Goal: Find specific page/section: Find specific page/section

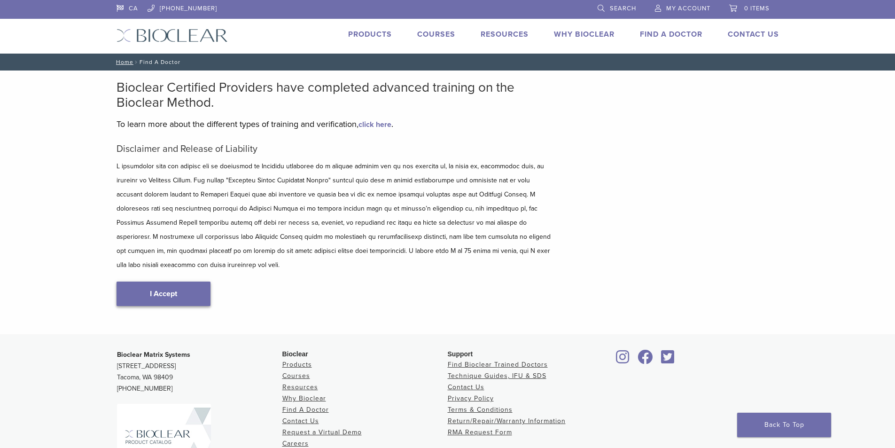
click at [185, 282] on link "I Accept" at bounding box center [164, 293] width 94 height 24
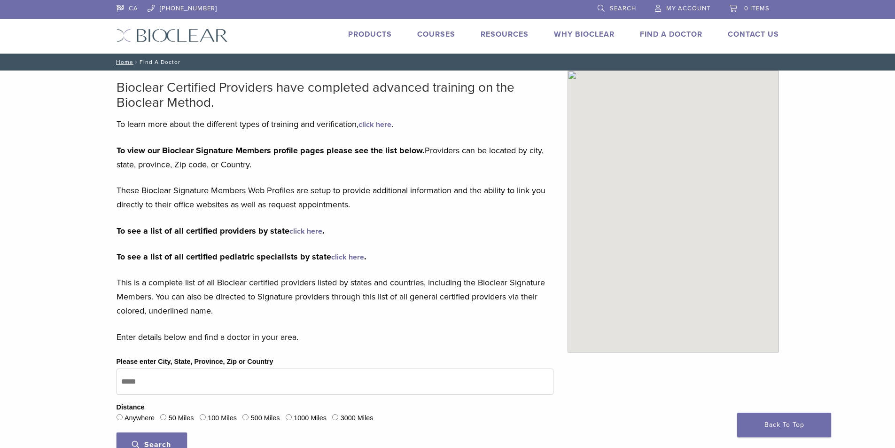
type input "*******"
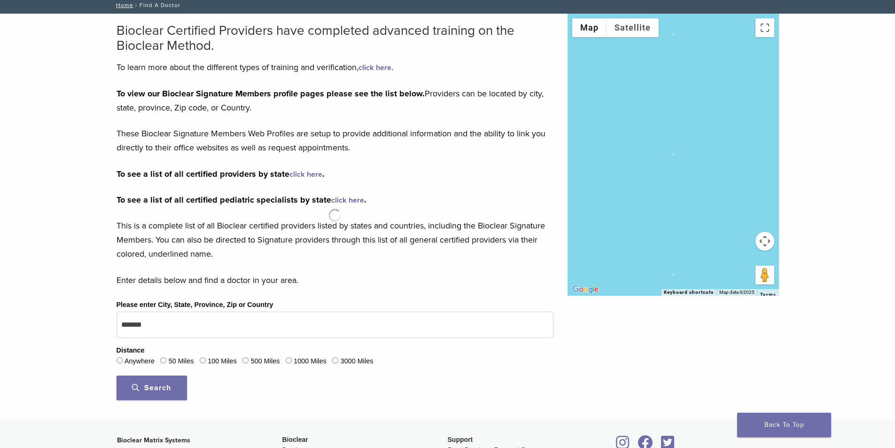
scroll to position [141, 0]
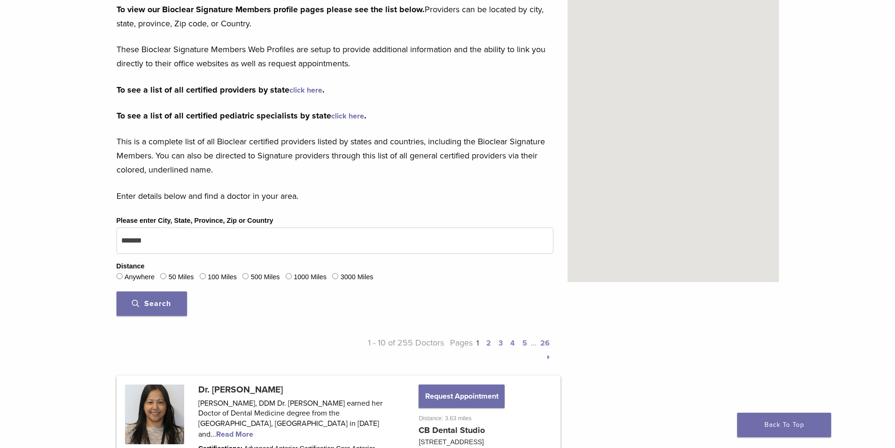
scroll to position [94, 0]
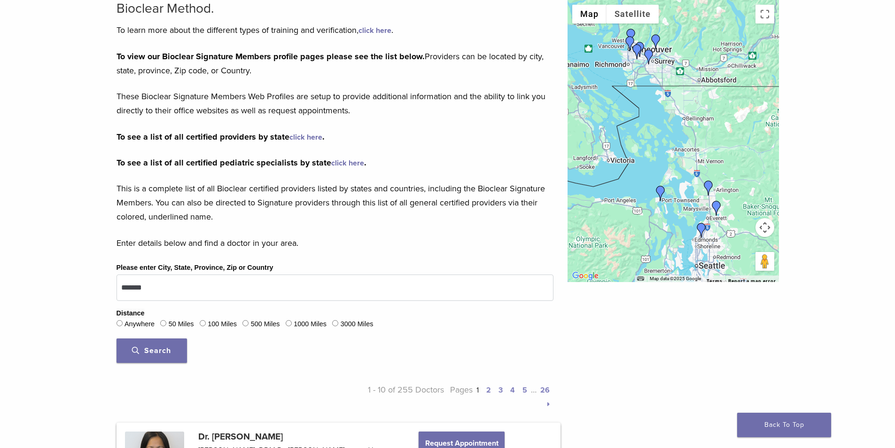
click at [301, 138] on link "click here" at bounding box center [305, 137] width 33 height 9
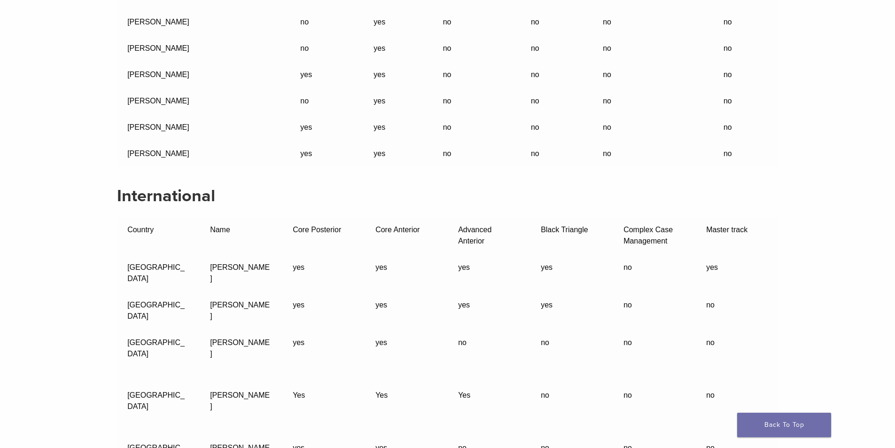
scroll to position [25561, 0]
